Goal: Task Accomplishment & Management: Manage account settings

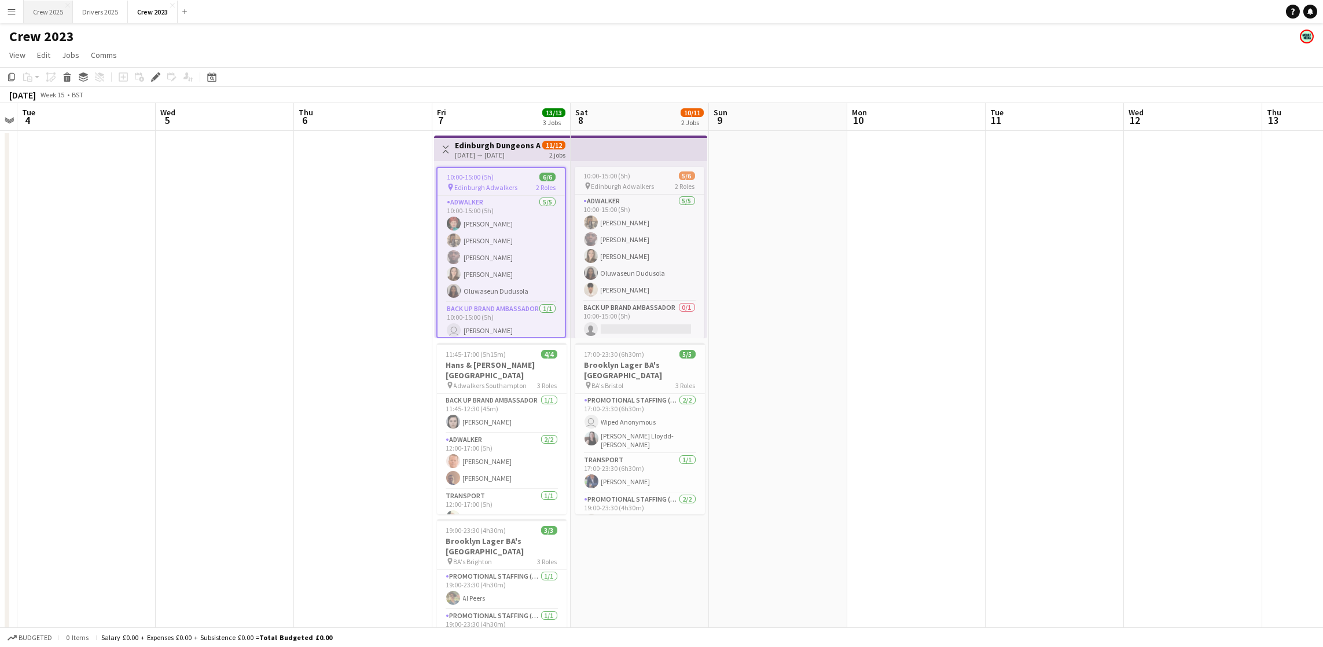
click at [61, 10] on button "Crew 2025 Close" at bounding box center [48, 12] width 49 height 23
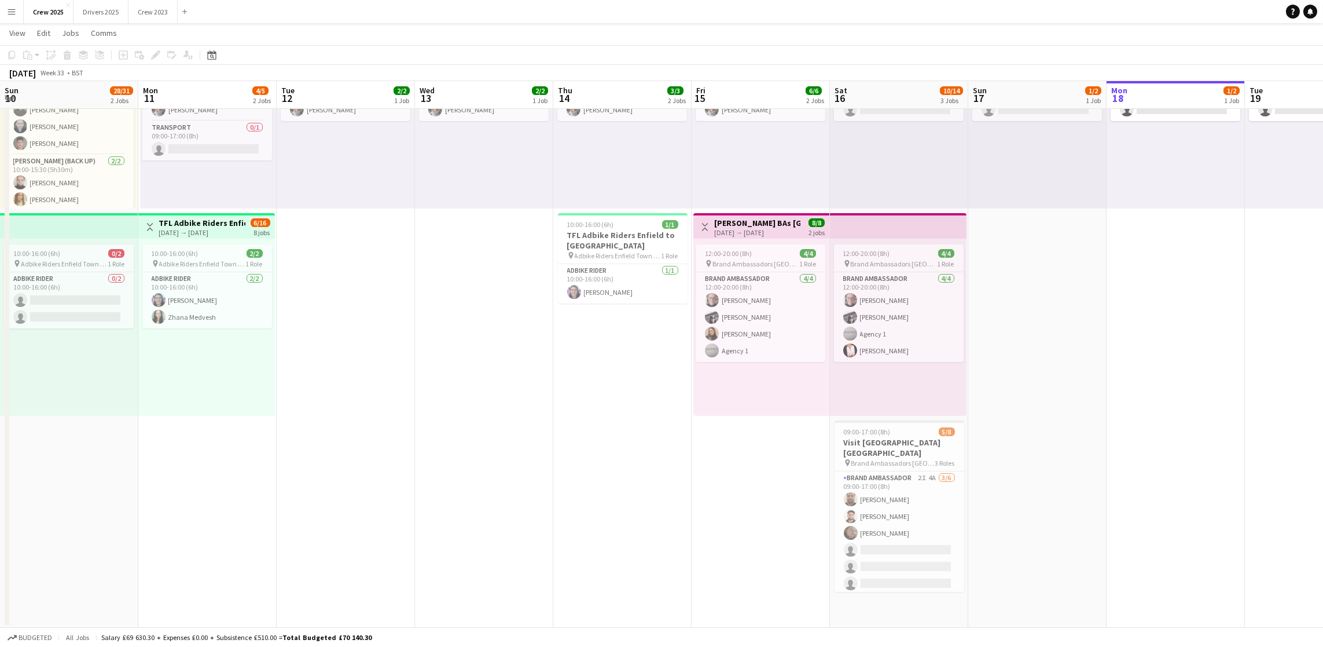
scroll to position [0, 251]
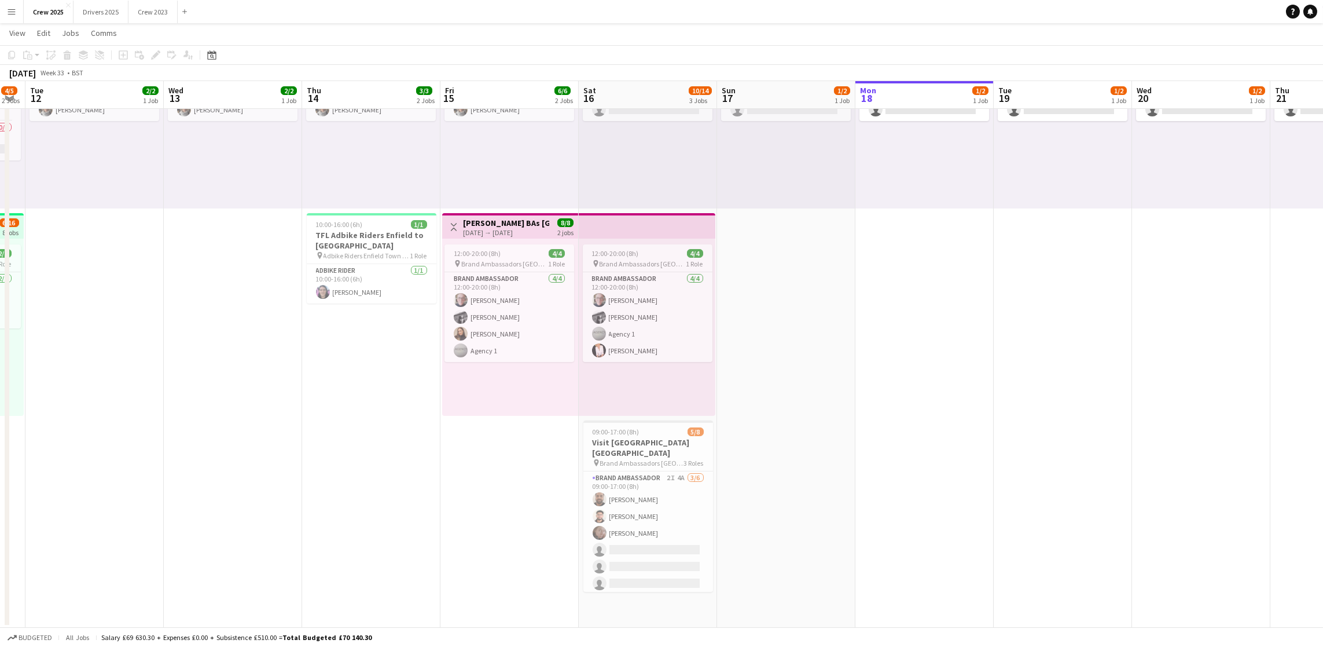
drag, startPoint x: 298, startPoint y: 414, endPoint x: 1014, endPoint y: 364, distance: 718.5
click at [1014, 364] on app-calendar-viewport "Sun 10 28/31 2 Jobs Mon 11 4/5 2 Jobs Tue 12 2/2 1 Job Wed 13 2/2 1 Job Thu 14 …" at bounding box center [661, 272] width 1323 height 711
click at [698, 500] on app-card-role "Brand Ambassador 2I 4A [DATE] 09:00-17:00 (8h) [PERSON_NAME] [PERSON_NAME] [PER…" at bounding box center [649, 532] width 130 height 123
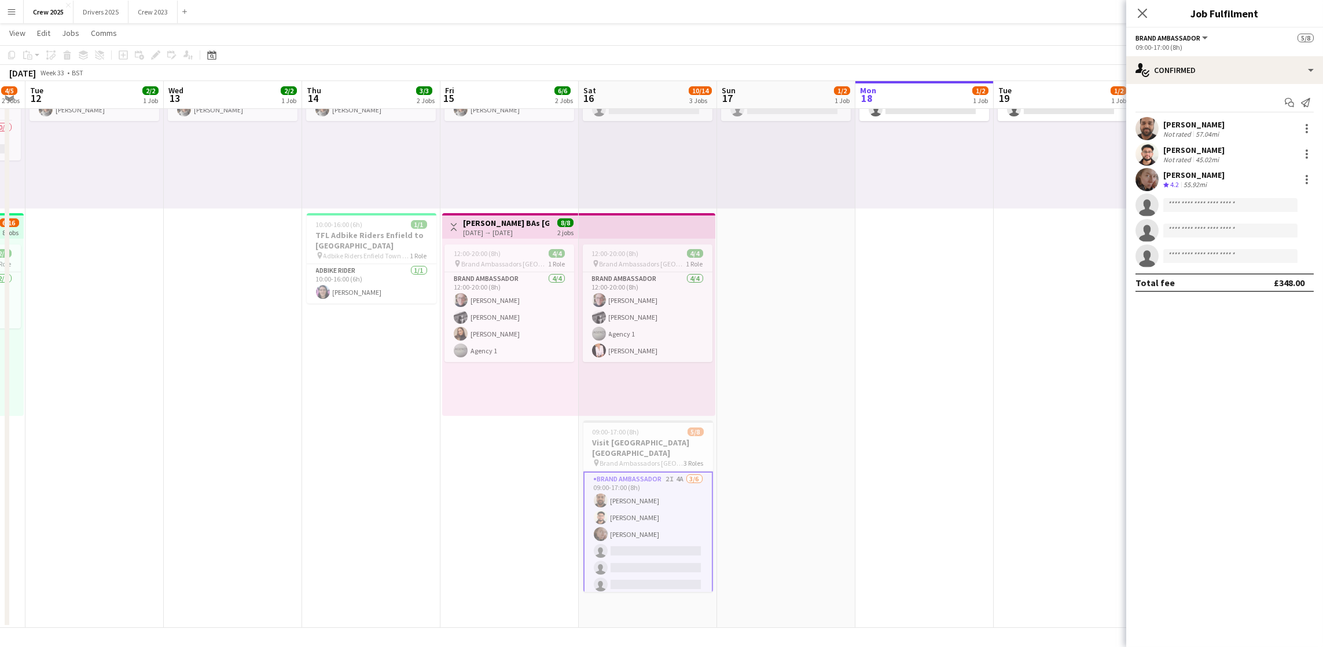
click at [639, 496] on app-card-role "Brand Ambassador 2I 4A [DATE] 09:00-17:00 (8h) [PERSON_NAME] [PERSON_NAME] [PER…" at bounding box center [649, 534] width 130 height 126
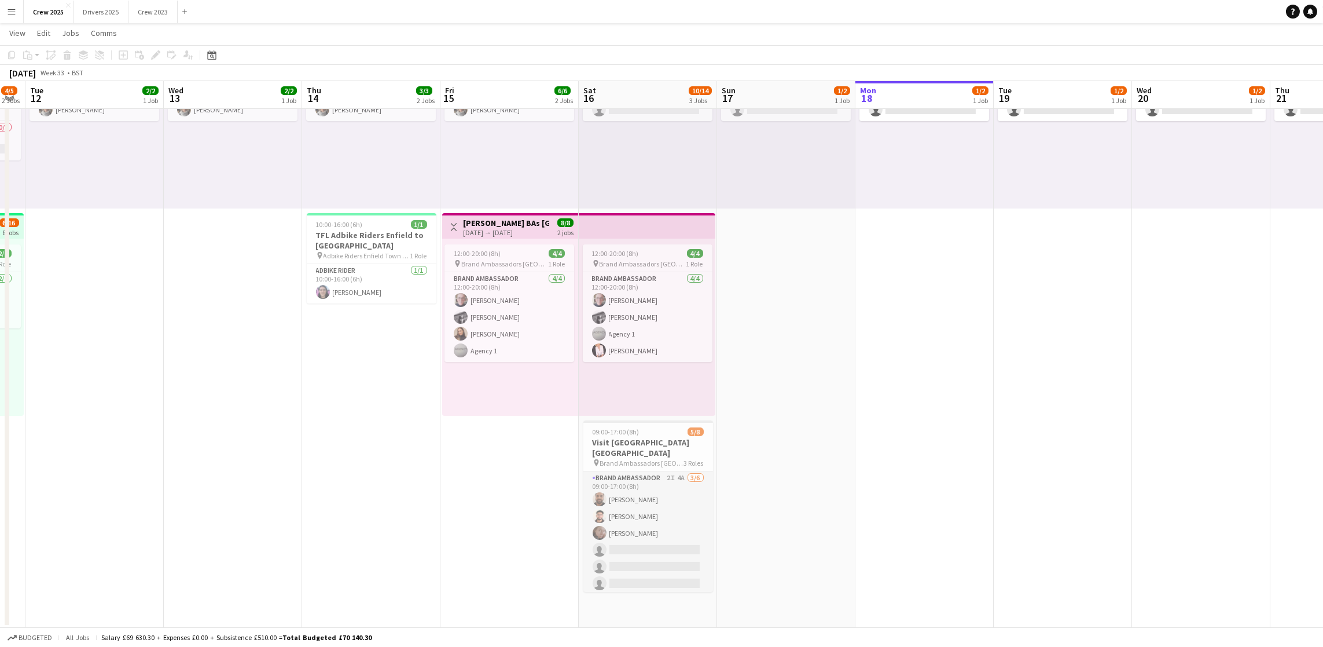
click at [639, 496] on app-card-role "Brand Ambassador 2I 4A [DATE] 09:00-17:00 (8h) [PERSON_NAME] [PERSON_NAME] [PER…" at bounding box center [649, 532] width 130 height 123
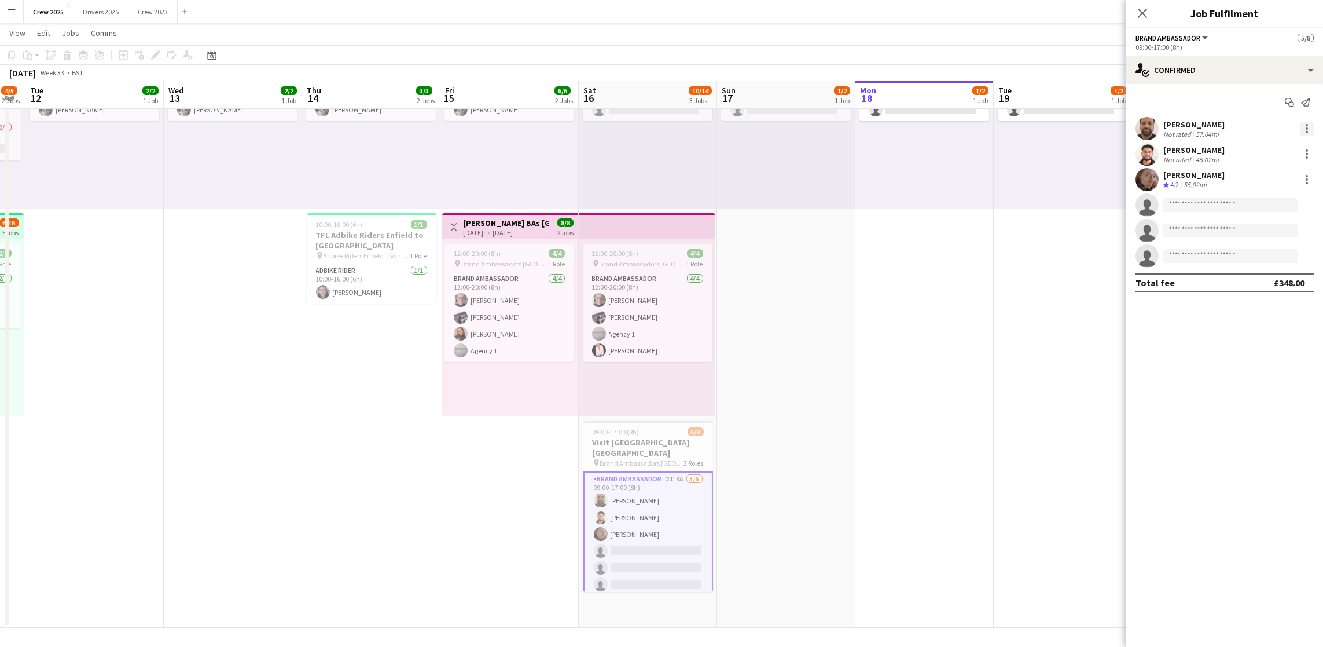
click at [1308, 123] on div at bounding box center [1307, 129] width 14 height 14
click at [1244, 159] on button "Edit fee" at bounding box center [1269, 150] width 90 height 28
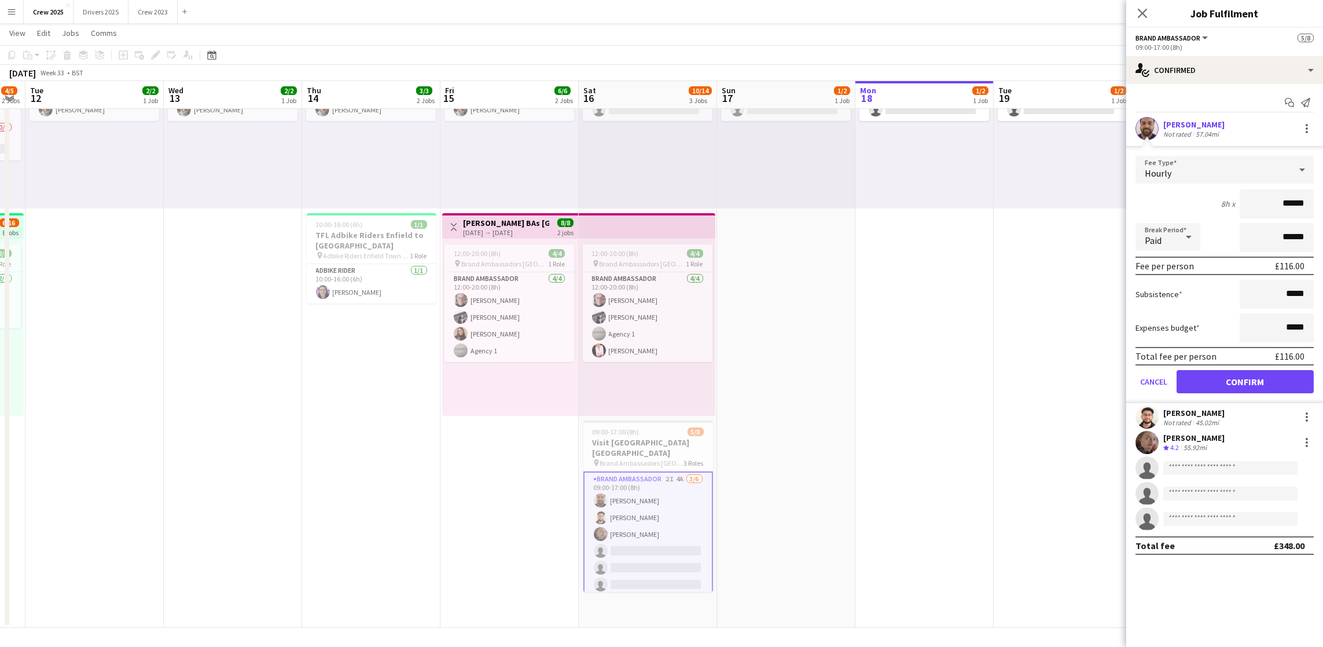
click at [1219, 163] on div "Hourly" at bounding box center [1213, 170] width 155 height 28
click at [1190, 236] on span "Fixed" at bounding box center [1225, 231] width 160 height 11
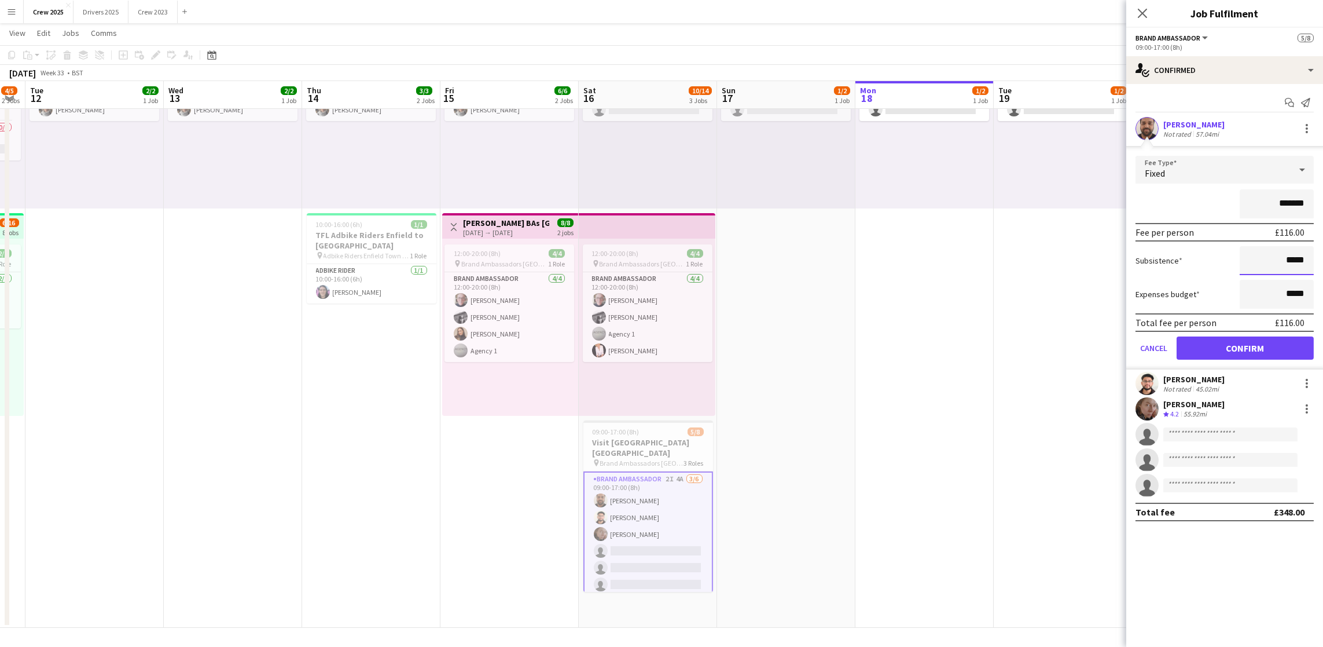
drag, startPoint x: 1306, startPoint y: 257, endPoint x: 1288, endPoint y: 257, distance: 17.4
click at [1288, 257] on input "*****" at bounding box center [1277, 260] width 74 height 29
drag, startPoint x: 1303, startPoint y: 206, endPoint x: 1281, endPoint y: 203, distance: 22.2
click at [1281, 203] on input "*******" at bounding box center [1277, 203] width 74 height 29
type input "*******"
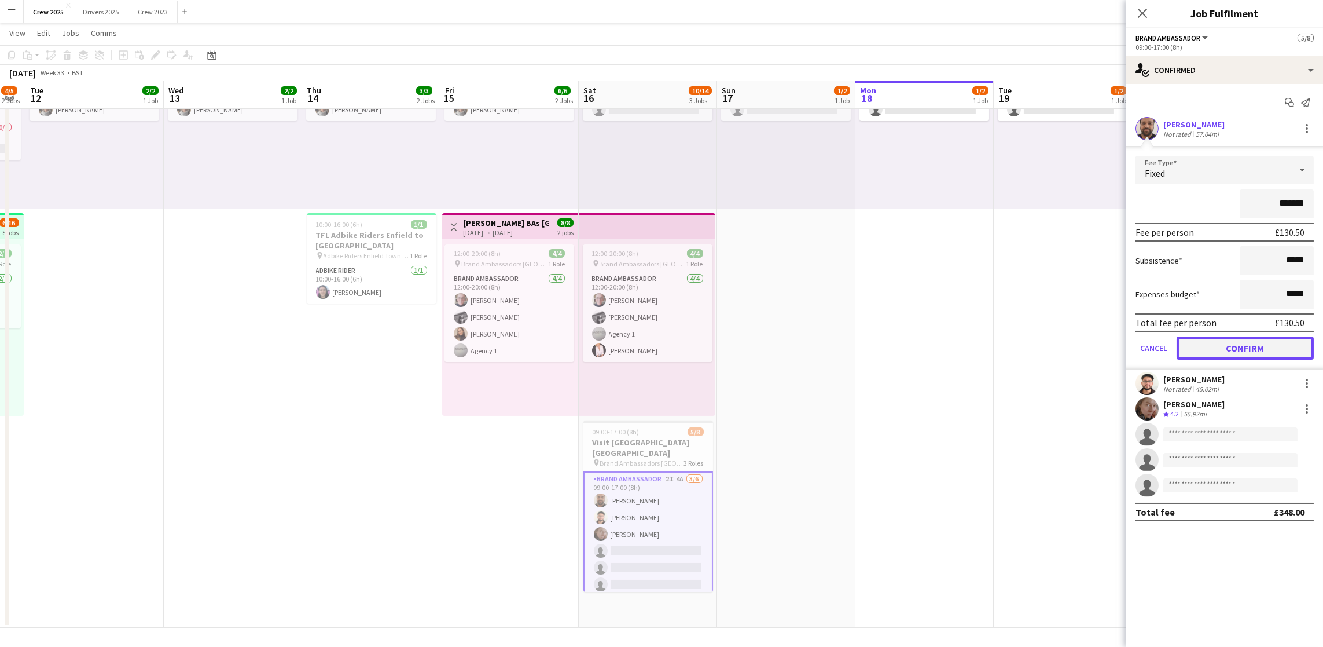
click at [1283, 348] on button "Confirm" at bounding box center [1245, 347] width 137 height 23
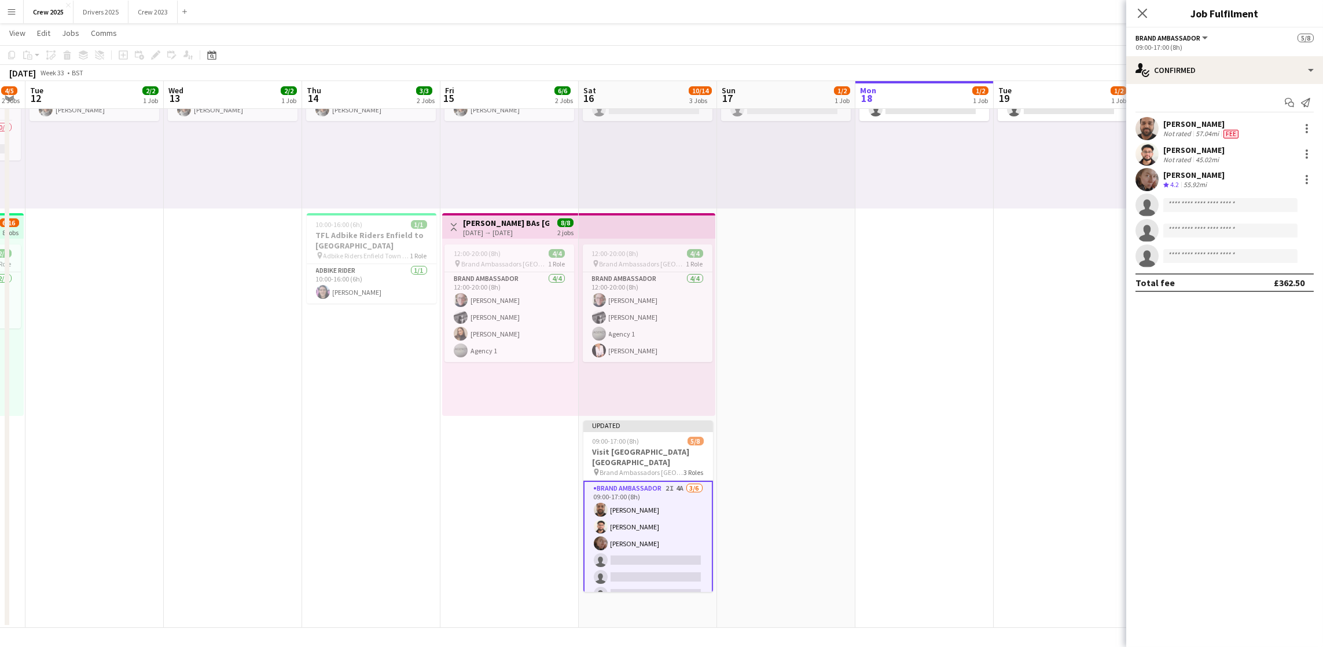
click at [1309, 187] on div "[PERSON_NAME] Crew rating 4.2 55.92mi" at bounding box center [1225, 179] width 197 height 23
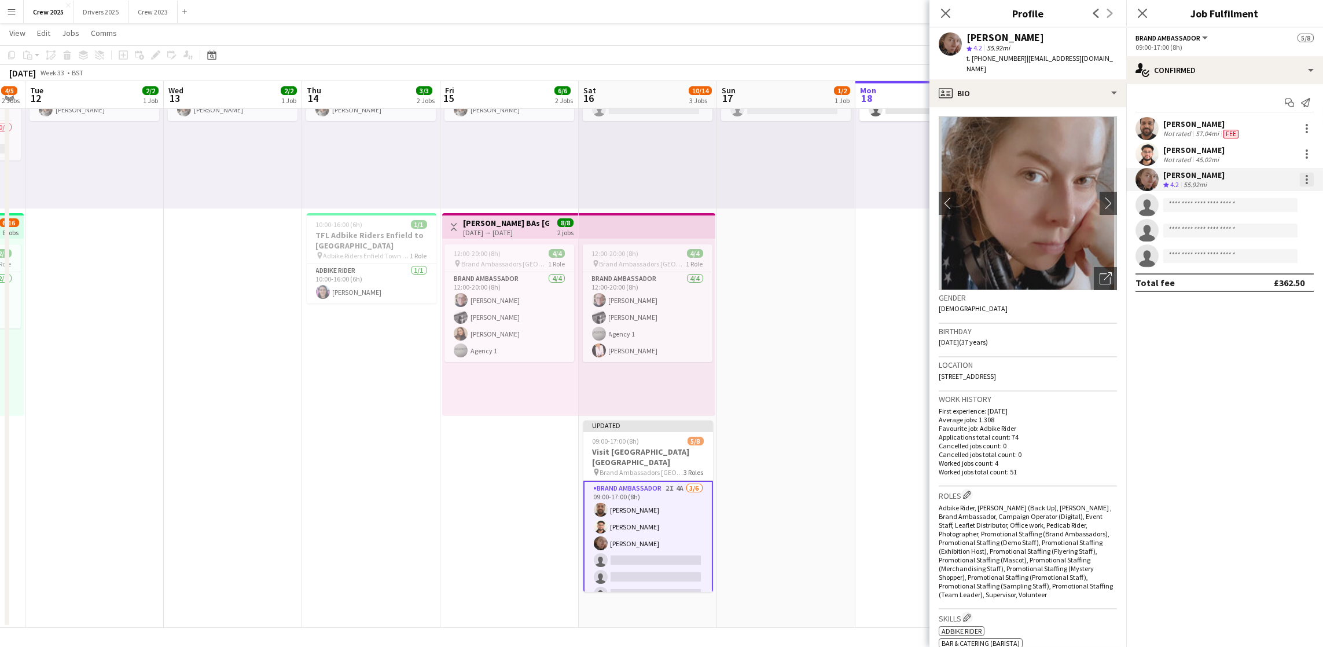
click at [1306, 182] on div at bounding box center [1307, 183] width 2 height 2
click at [1246, 204] on span "Edit fee" at bounding box center [1248, 201] width 31 height 10
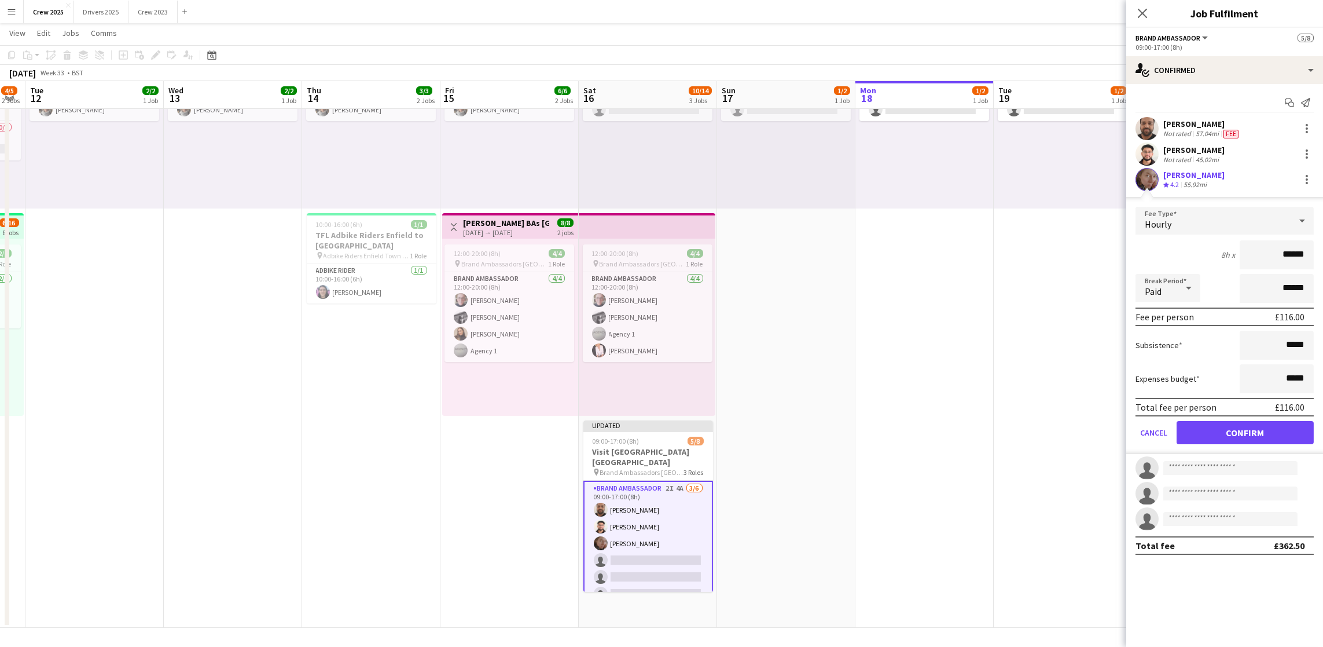
click at [1249, 225] on div "Hourly" at bounding box center [1213, 221] width 155 height 28
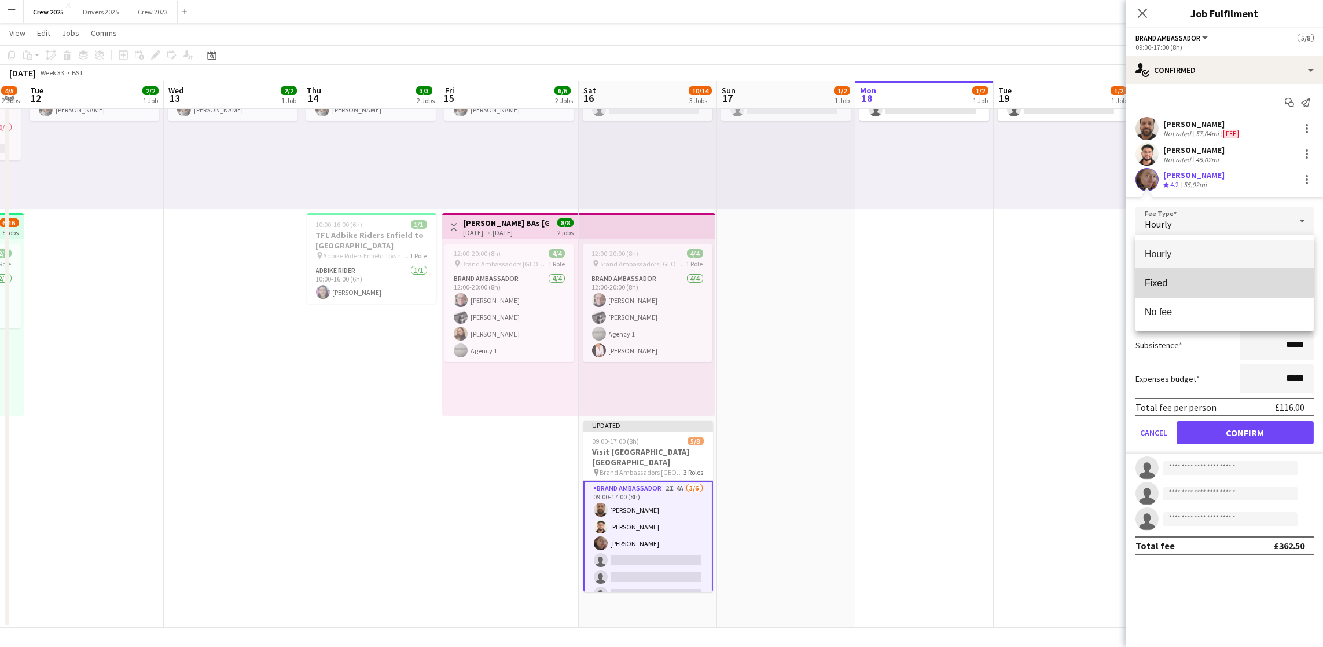
click at [1209, 282] on span "Fixed" at bounding box center [1225, 282] width 160 height 11
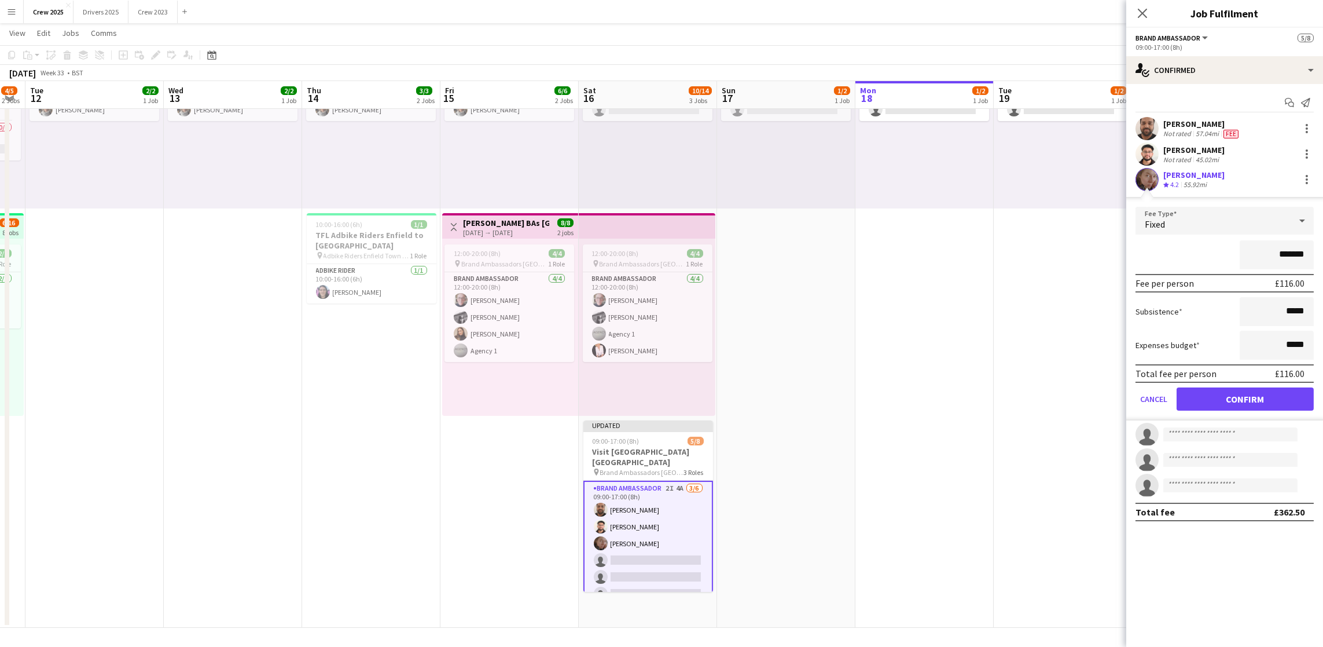
drag, startPoint x: 1306, startPoint y: 253, endPoint x: 1281, endPoint y: 254, distance: 24.9
click at [1281, 254] on input "*******" at bounding box center [1277, 254] width 74 height 29
type input "*******"
click at [1266, 408] on button "Confirm" at bounding box center [1245, 398] width 137 height 23
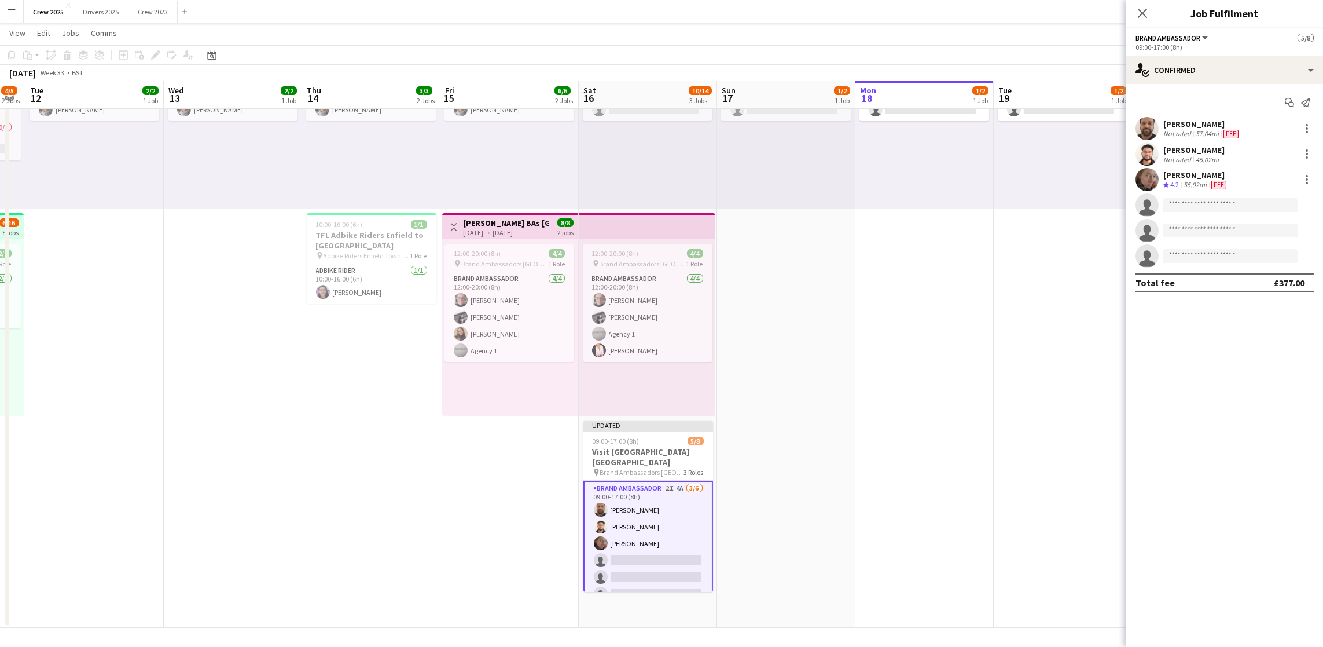
scroll to position [94, 0]
click at [647, 536] on app-card-role "Team Leader [DATE] 09:00-17:00 (8h) [PERSON_NAME]" at bounding box center [649, 532] width 130 height 39
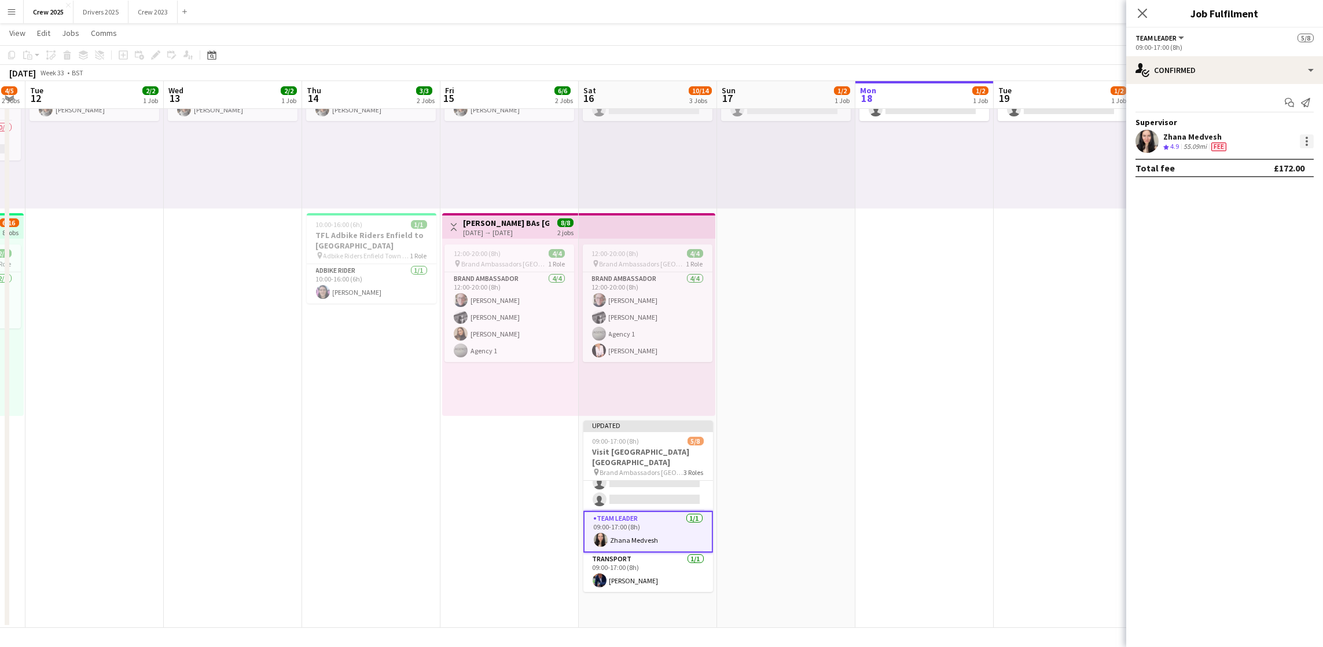
click at [1310, 141] on div at bounding box center [1307, 141] width 14 height 14
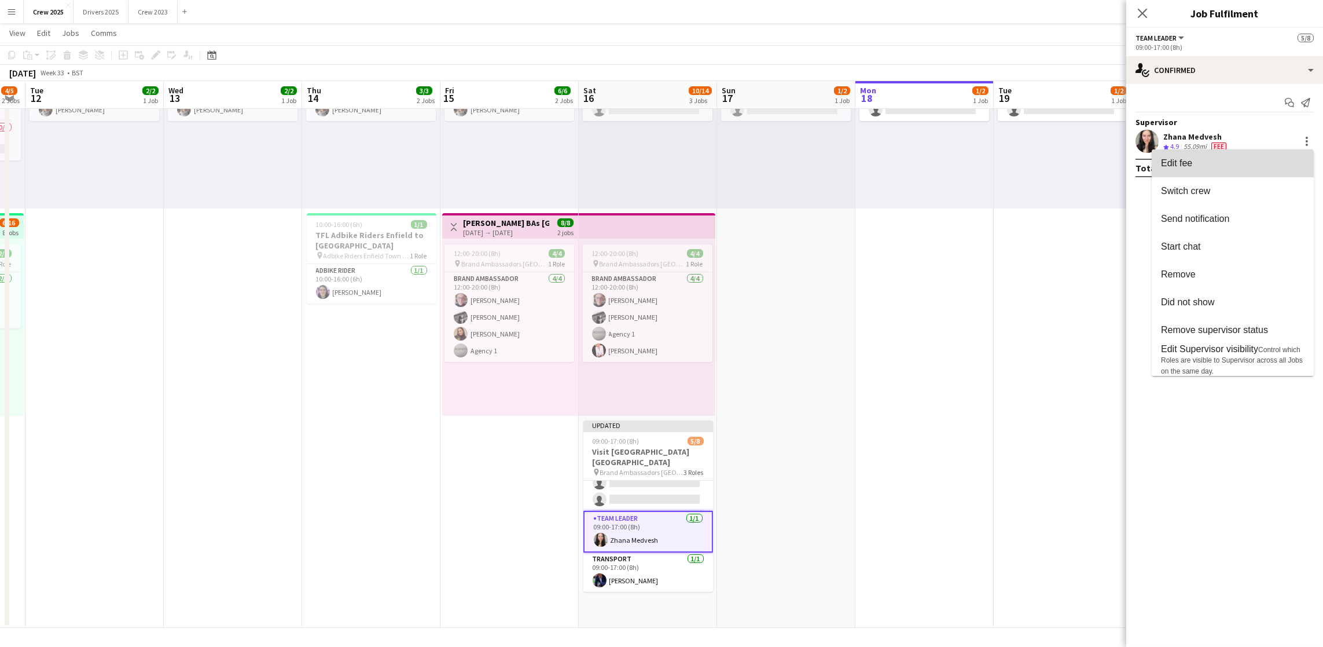
click at [1241, 171] on button "Edit fee" at bounding box center [1233, 163] width 162 height 28
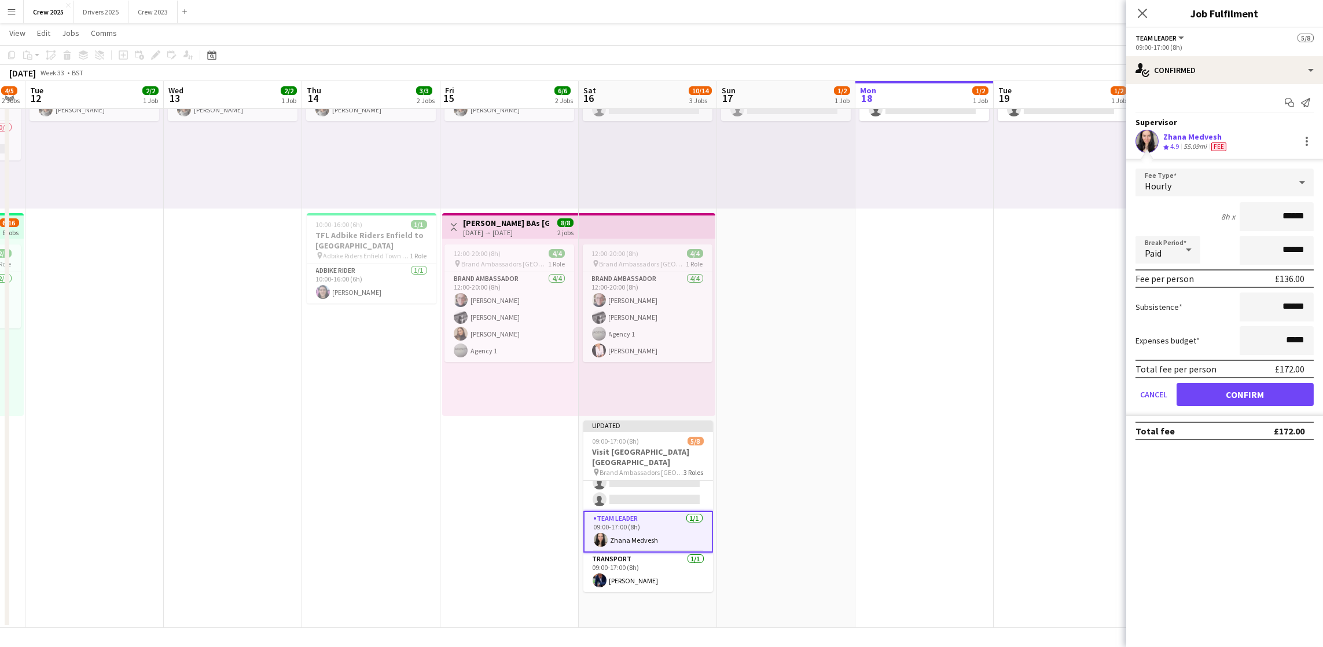
click at [1199, 189] on div "Hourly" at bounding box center [1213, 182] width 155 height 28
drag, startPoint x: 1205, startPoint y: 231, endPoint x: 1211, endPoint y: 238, distance: 9.0
click at [1205, 232] on mat-option "Fixed" at bounding box center [1225, 244] width 178 height 29
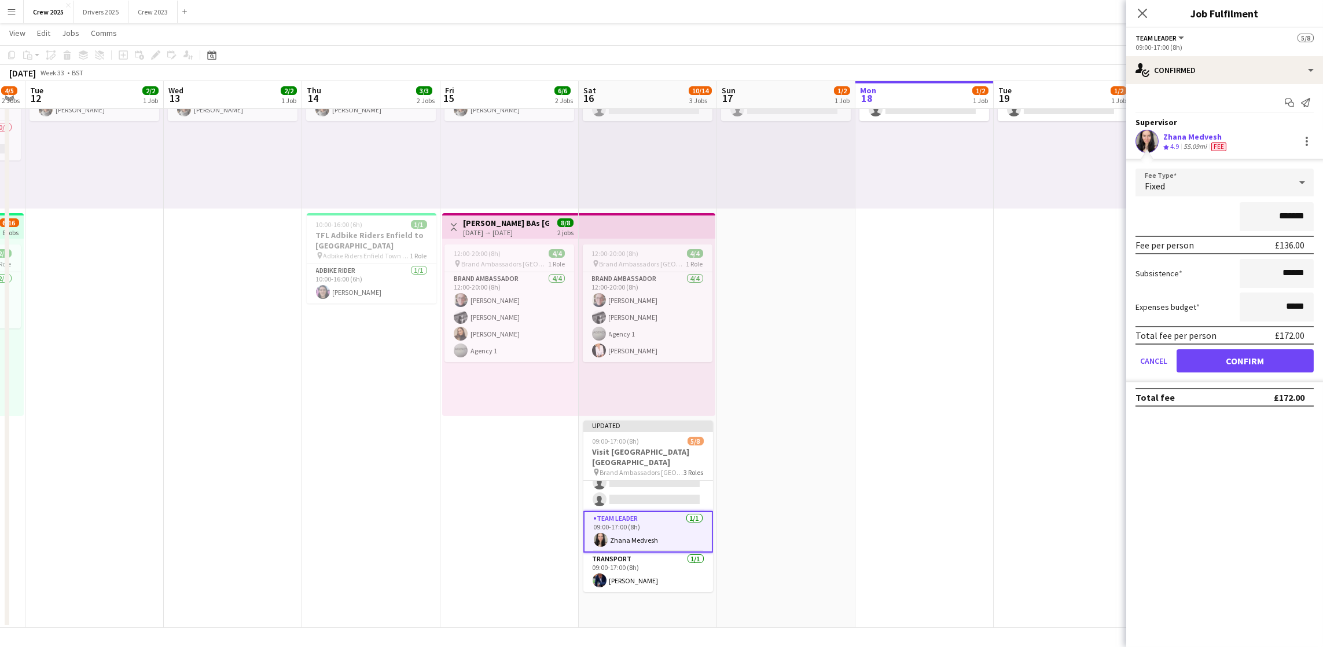
drag, startPoint x: 1310, startPoint y: 212, endPoint x: 1282, endPoint y: 212, distance: 27.2
click at [1282, 212] on input "*******" at bounding box center [1277, 216] width 74 height 29
click at [1317, 176] on form "Fee Type Fixed ******* Fee per person £136.00 Subsistence ****** Expenses budge…" at bounding box center [1225, 275] width 197 height 214
drag, startPoint x: 1311, startPoint y: 214, endPoint x: 1285, endPoint y: 214, distance: 26.1
click at [1285, 214] on input "*******" at bounding box center [1277, 216] width 74 height 29
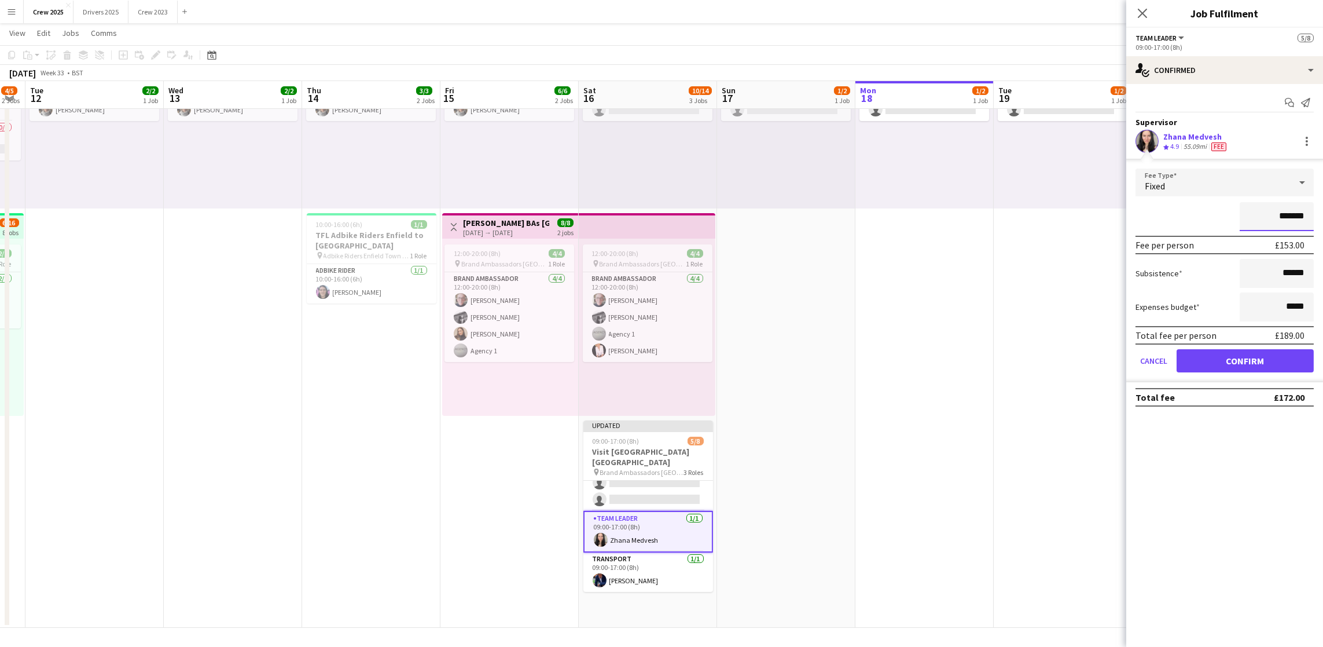
type input "*******"
click at [1255, 352] on button "Confirm" at bounding box center [1245, 360] width 137 height 23
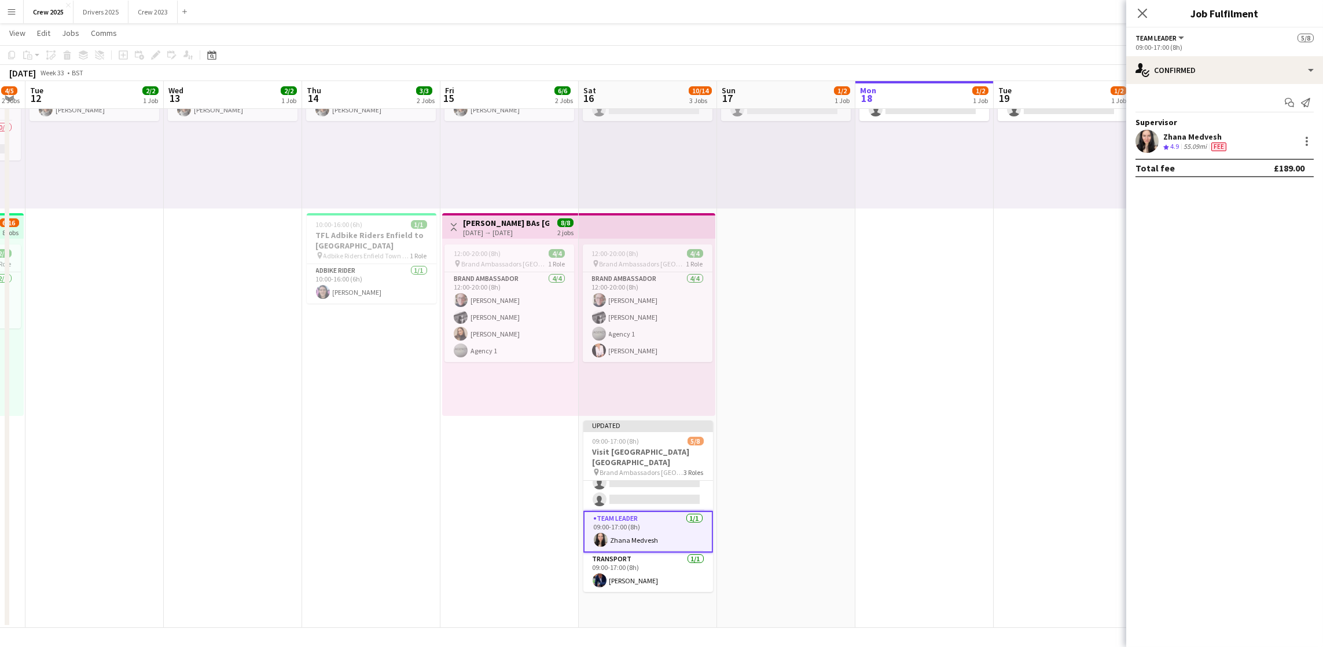
click at [1020, 352] on app-date-cell "09:00-17:00 (8h) 1/2 pin Adbike Riders Spalding 1 Role Adbike Rider 1I 1A [DATE…" at bounding box center [1063, 314] width 138 height 626
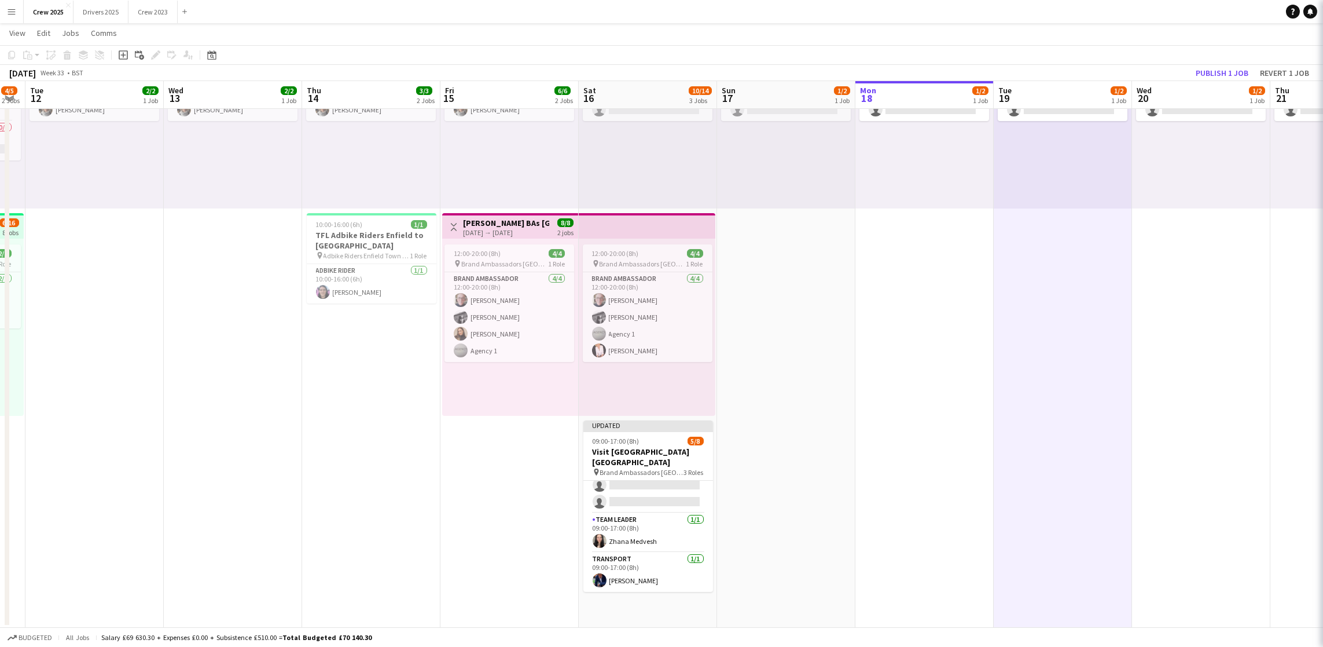
scroll to position [93, 0]
click at [1234, 67] on button "Publish 1 job" at bounding box center [1222, 72] width 62 height 15
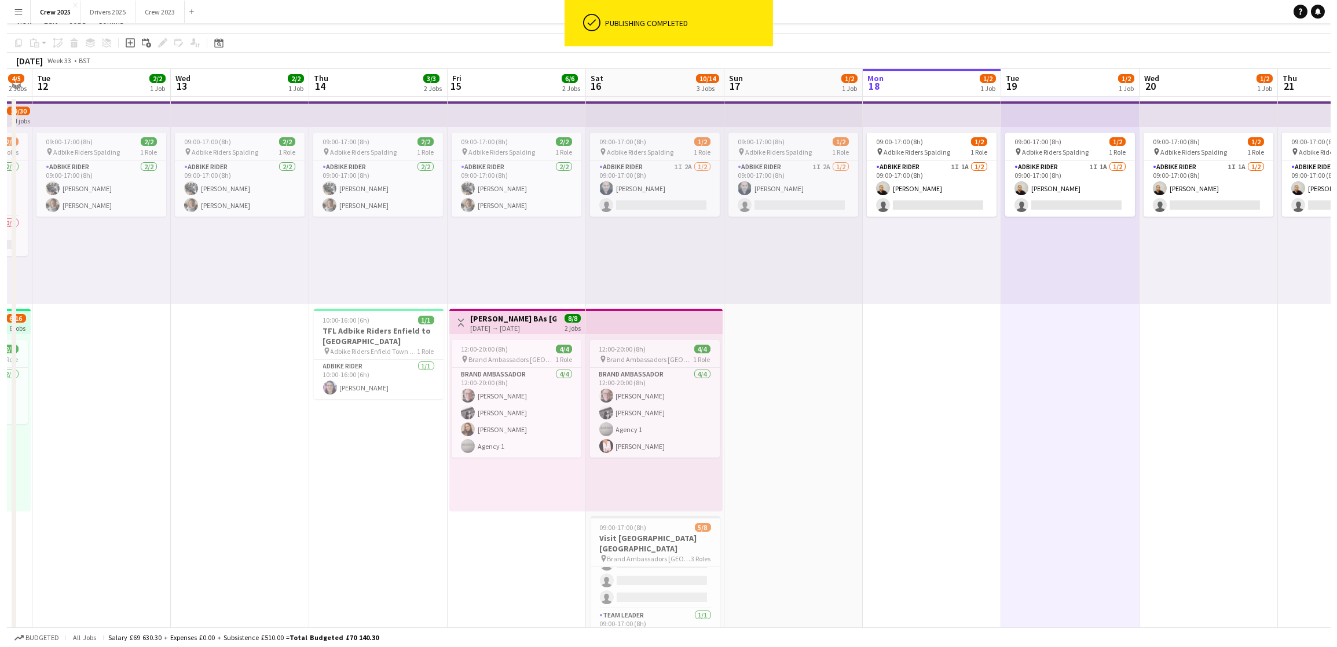
scroll to position [0, 0]
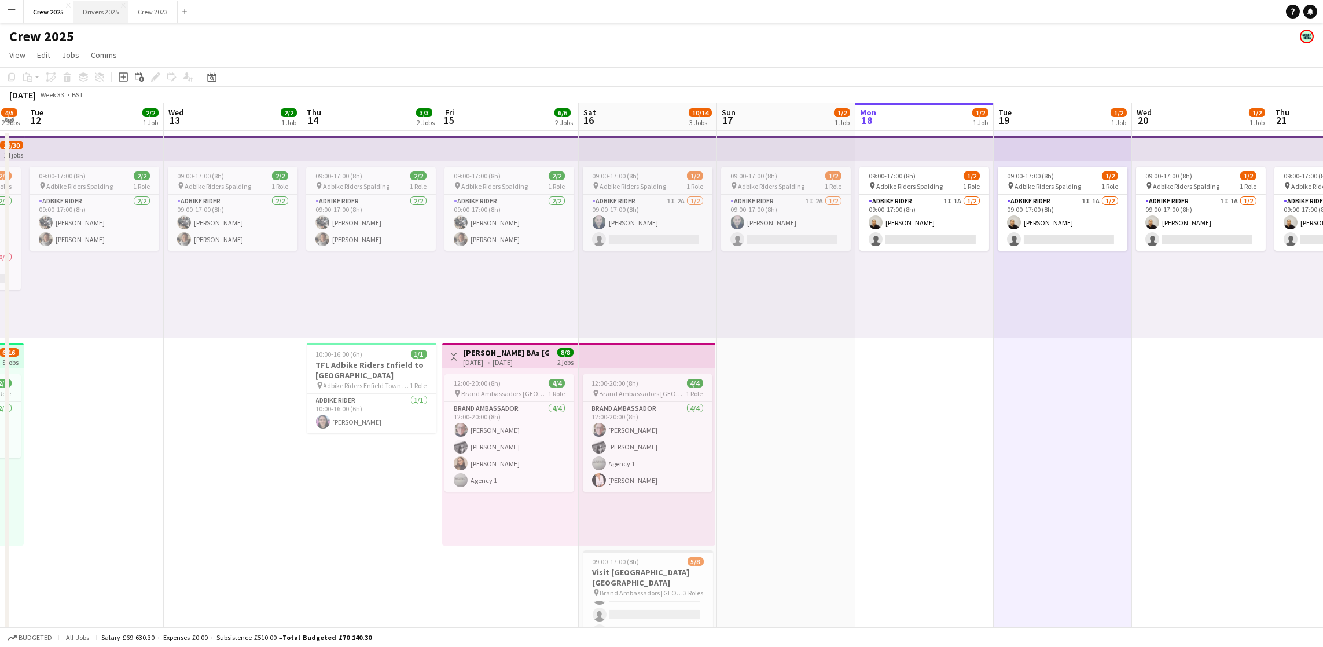
click at [111, 15] on button "Drivers 2025 Close" at bounding box center [101, 12] width 55 height 23
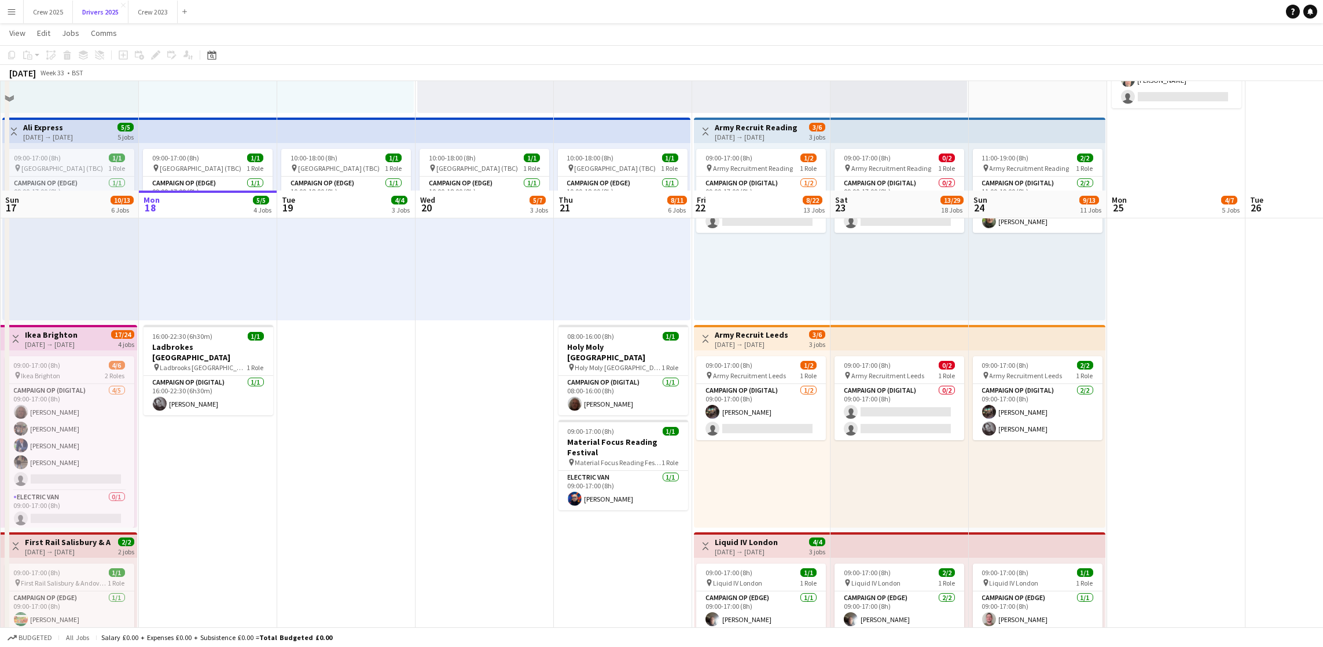
scroll to position [608, 0]
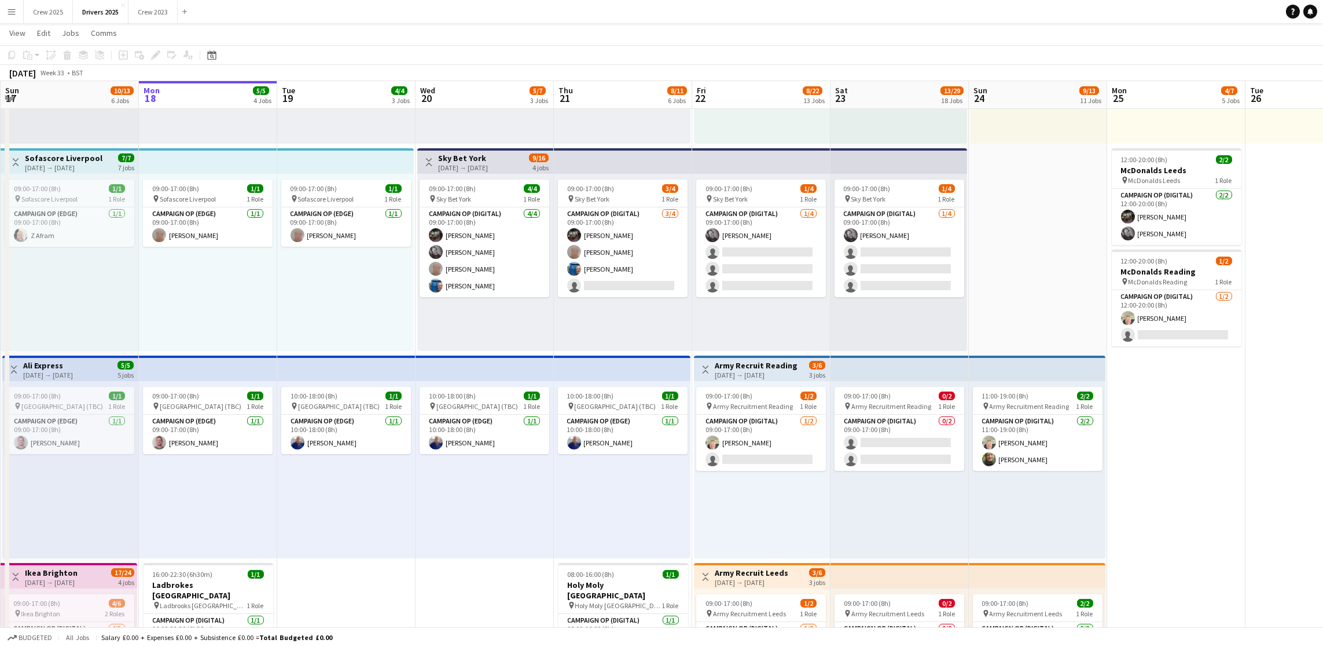
drag, startPoint x: 374, startPoint y: 291, endPoint x: 435, endPoint y: 250, distance: 73.5
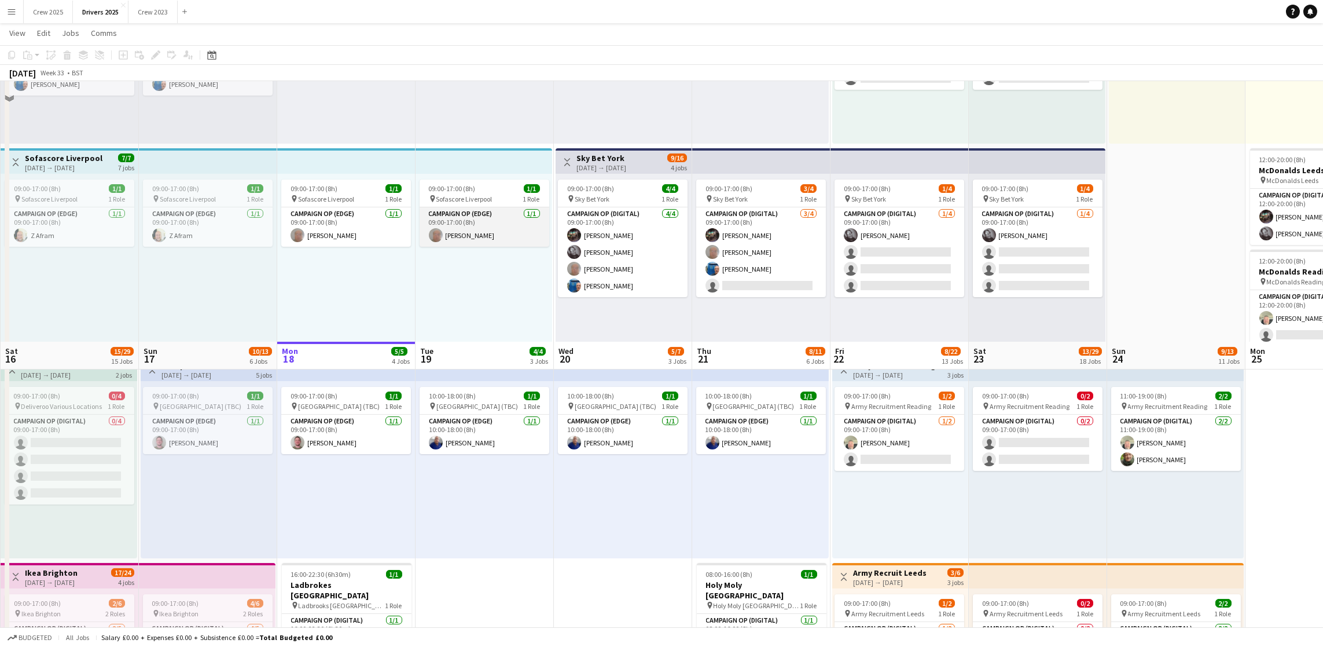
scroll to position [868, 0]
